Goal: Task Accomplishment & Management: Use online tool/utility

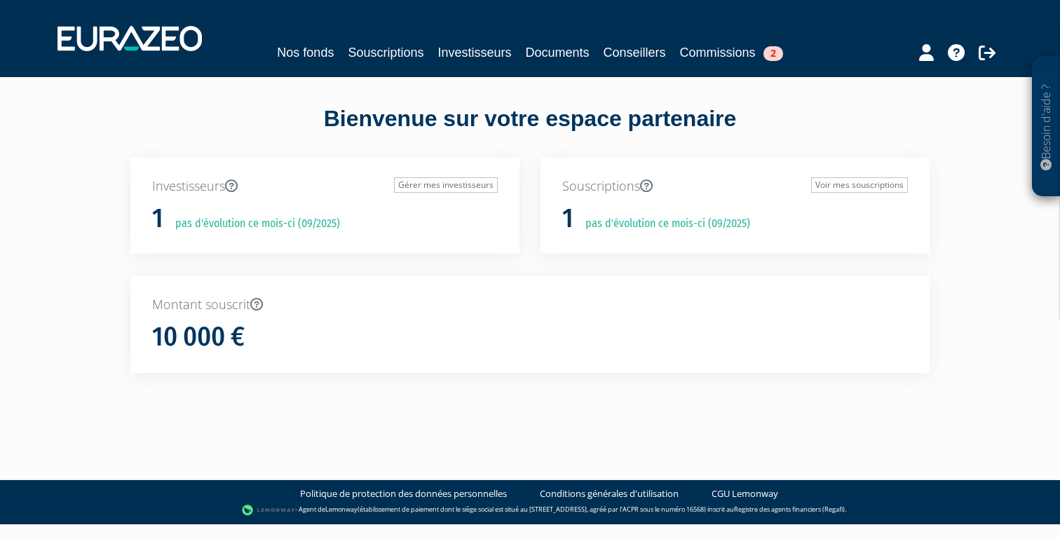
click at [248, 339] on div "10 000 €" at bounding box center [530, 337] width 756 height 29
click at [272, 204] on div "1 pas d'évolution ce mois-ci (09/2025)" at bounding box center [325, 218] width 346 height 29
click at [740, 51] on link "Commissions 2" at bounding box center [731, 53] width 103 height 20
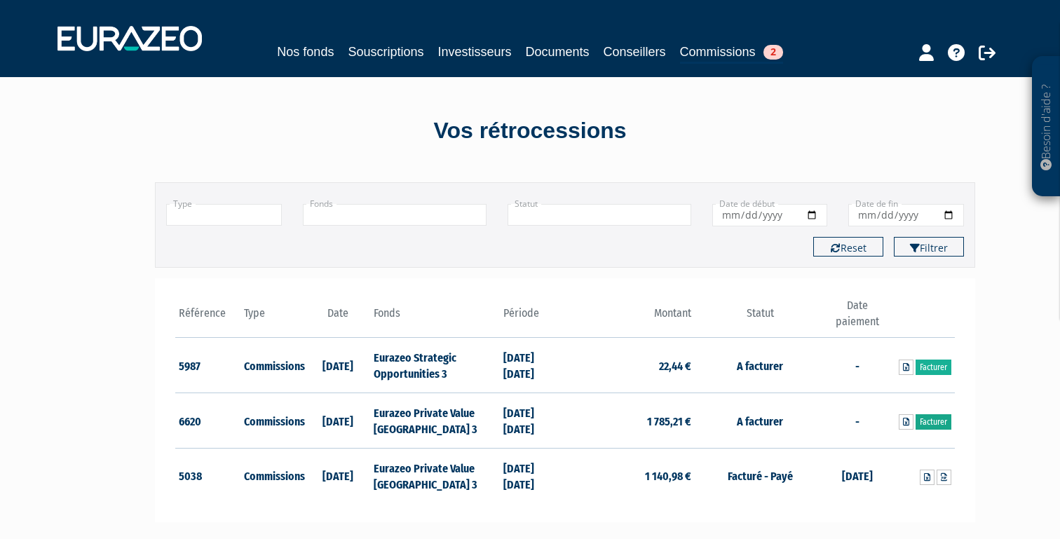
click at [938, 421] on link "Facturer" at bounding box center [934, 421] width 36 height 15
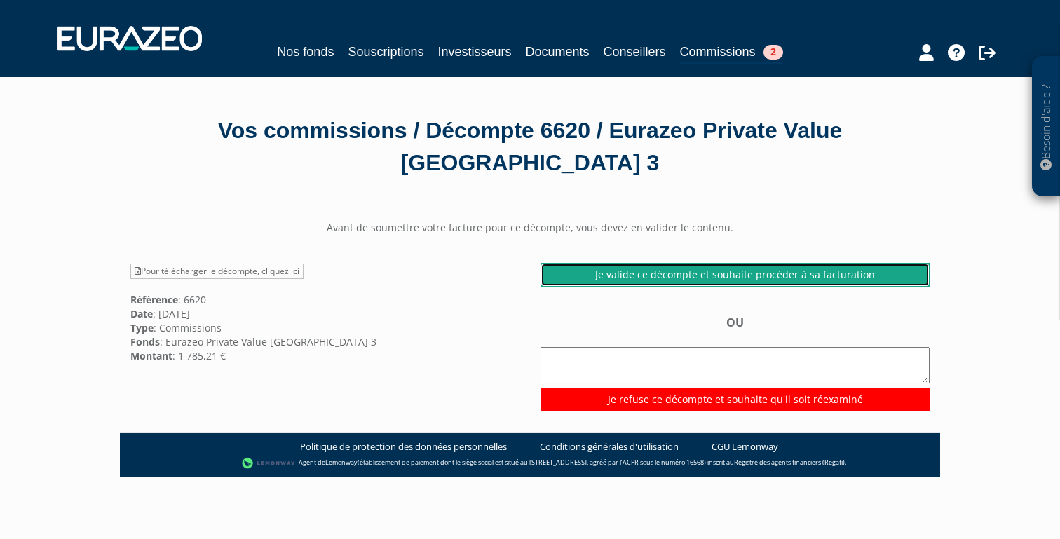
click at [743, 263] on link "Je valide ce décompte et souhaite procéder à sa facturation" at bounding box center [735, 275] width 389 height 24
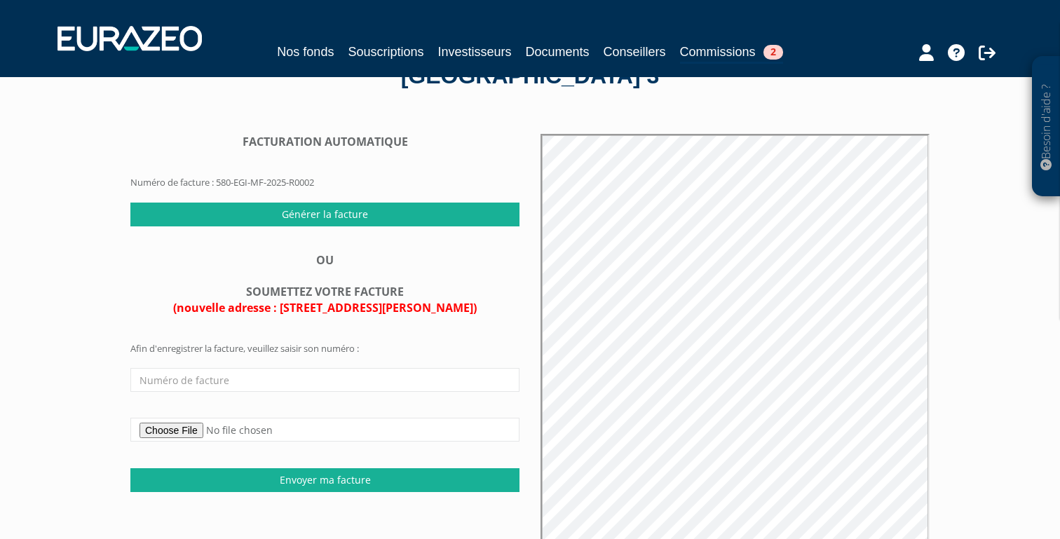
scroll to position [76, 0]
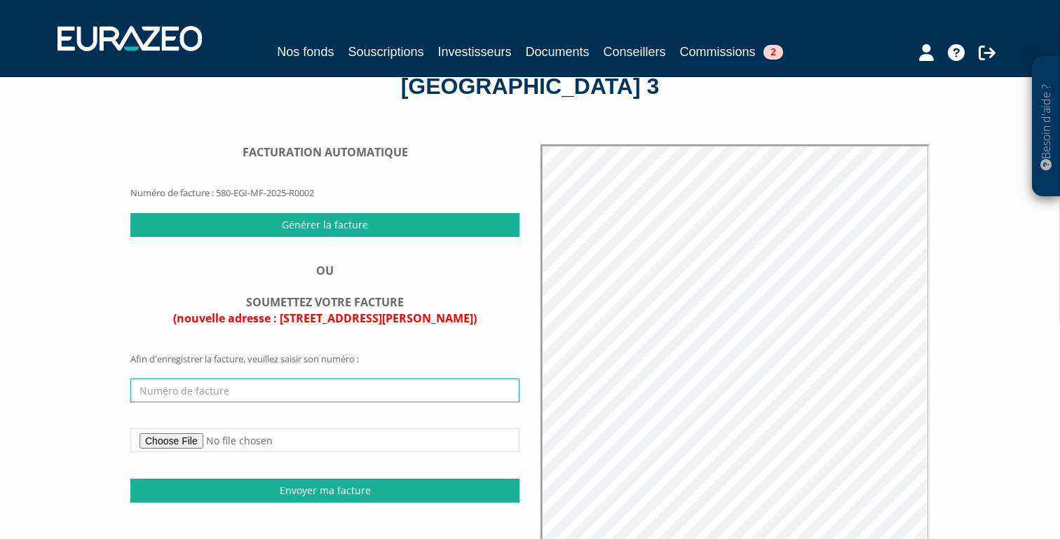
click at [217, 379] on input "text" at bounding box center [324, 391] width 389 height 24
paste input "dernier trimestre sacem"
type input "dernier trimestre sacem"
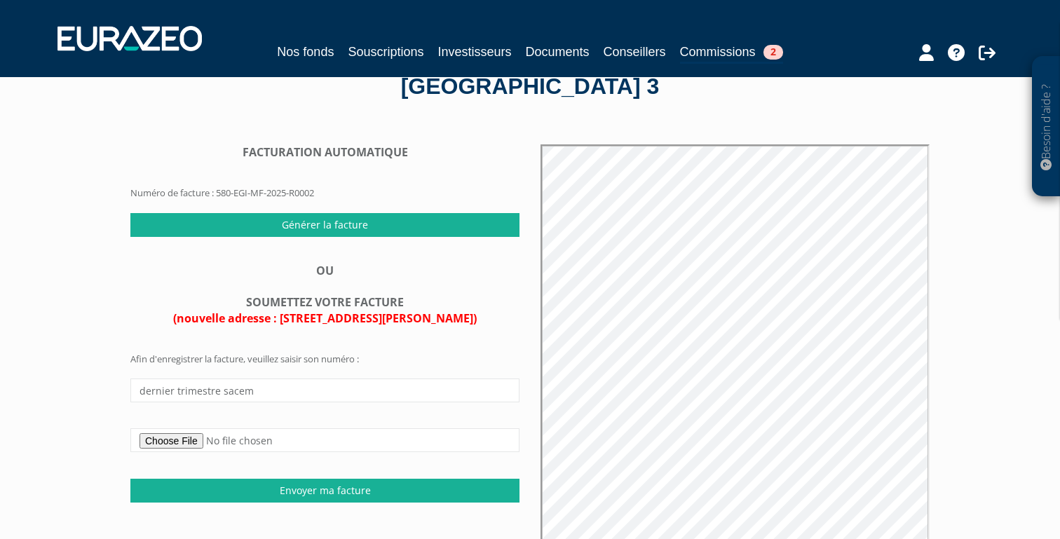
click at [51, 411] on div "Besoin d'aide ? × J'ai besoin d'aide Si vous avez une question à propos du fonc…" at bounding box center [530, 316] width 1060 height 785
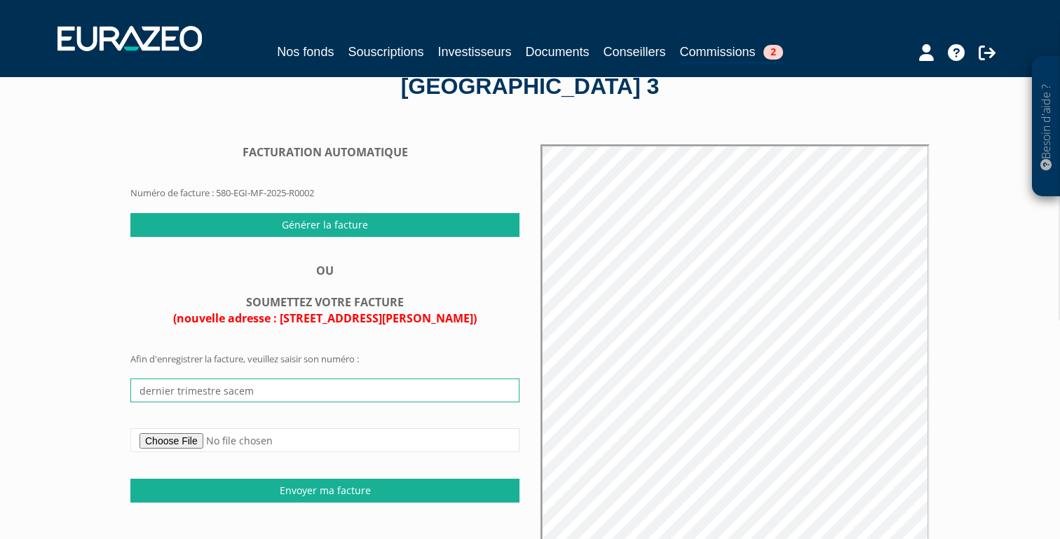
click at [203, 379] on input "dernier trimestre sacem" at bounding box center [324, 391] width 389 height 24
click at [379, 379] on input "text" at bounding box center [324, 391] width 389 height 24
paste input "580-EGI-MF-2025-R0002"
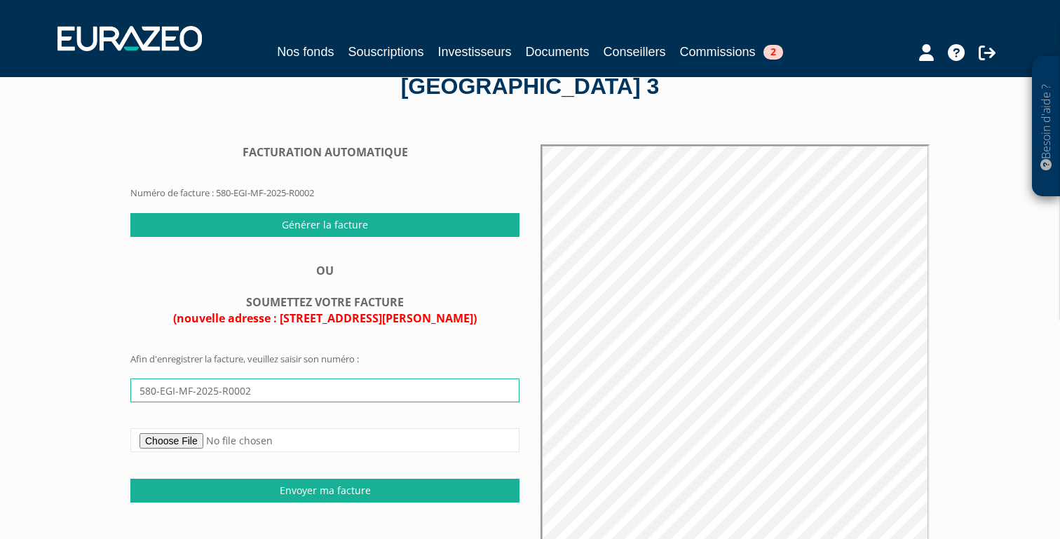
type input "580-EGI-MF-2025-R0002"
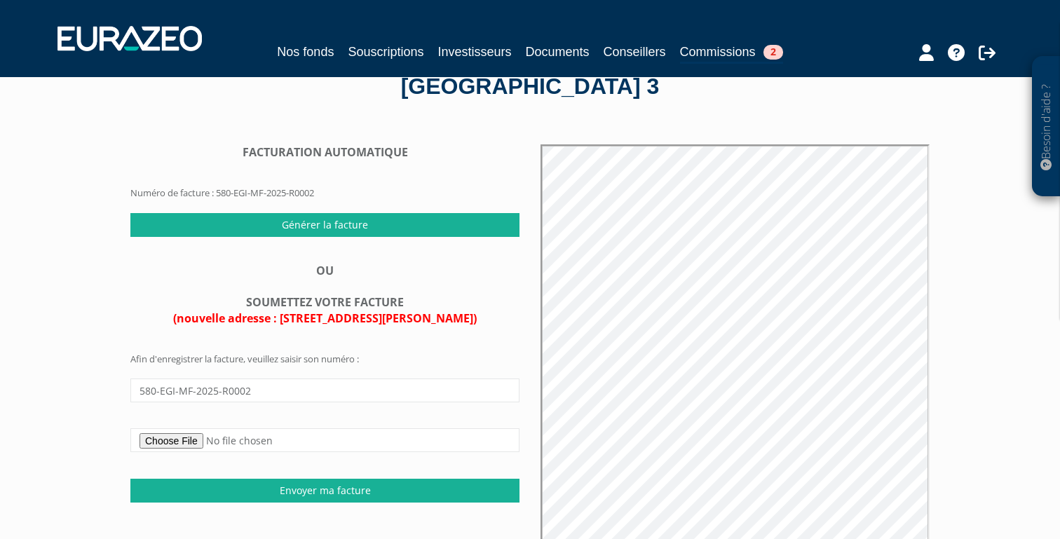
click at [57, 397] on div "Besoin d'aide ? × J'ai besoin d'aide Si vous avez une question à propos du fonc…" at bounding box center [530, 316] width 1060 height 785
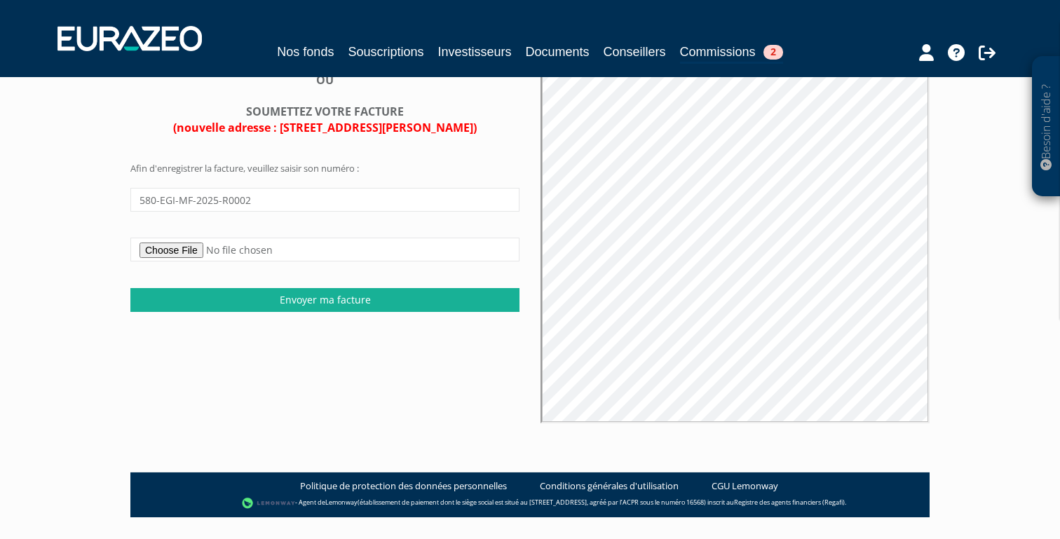
scroll to position [259, 0]
